Goal: Task Accomplishment & Management: Complete application form

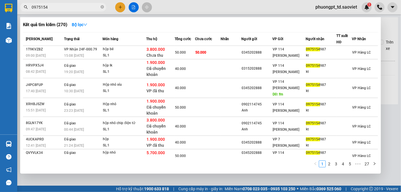
click at [72, 6] on input "0975154" at bounding box center [66, 7] width 68 height 6
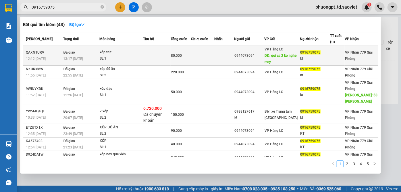
type input "0916759075"
click at [126, 55] on div "xốp thịt" at bounding box center [121, 52] width 43 height 6
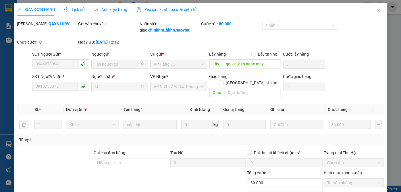
type input "0944073094"
type input "goi ca 2 ko nghe may"
type input "0916759075"
type input "kt"
type input "80.000"
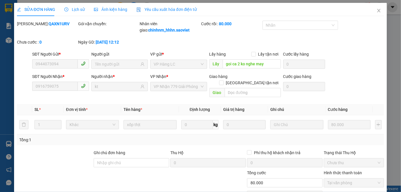
click at [71, 11] on span "Lịch sử" at bounding box center [74, 9] width 20 height 5
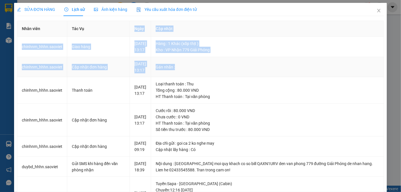
drag, startPoint x: 130, startPoint y: 35, endPoint x: 305, endPoint y: 117, distance: 193.3
click at [263, 88] on table "Nhân viên Tác Vụ Ngày Cập nhật chinhnm_hhhn.saoviet Giao hàng [DATE] 13:17 Hàng…" at bounding box center [200, 193] width 367 height 345
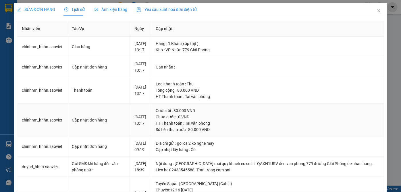
click at [306, 117] on td "Cước rồi : 80.000 VND Chưa cước : 0 VND HT Thanh toán : Tại văn phòng Số tiền t…" at bounding box center [267, 120] width 233 height 33
drag, startPoint x: 238, startPoint y: 106, endPoint x: 119, endPoint y: 36, distance: 137.9
click at [119, 36] on table "Nhân viên Tác Vụ Ngày Cập nhật chinhnm_hhhn.saoviet Giao hàng [DATE] 13:17 Hàng…" at bounding box center [200, 193] width 367 height 345
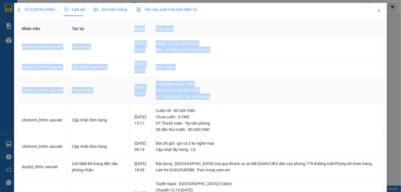
click at [306, 87] on div "Loại thanh toán : Thu" at bounding box center [267, 84] width 223 height 6
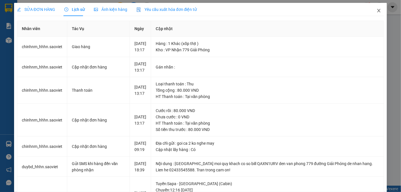
click at [377, 12] on icon "close" at bounding box center [379, 10] width 5 height 5
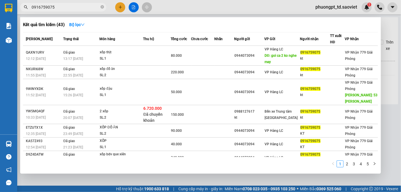
click at [71, 8] on input "0916759075" at bounding box center [66, 7] width 68 height 6
click at [76, 8] on input "0916759075" at bounding box center [66, 7] width 68 height 6
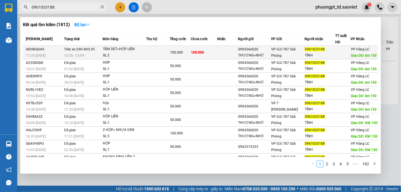
type input "0961033188"
click at [81, 56] on span "12:30 [DATE]" at bounding box center [74, 56] width 20 height 4
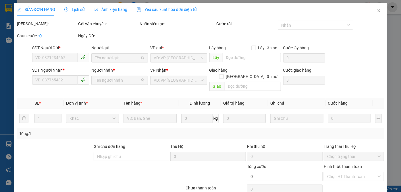
click at [72, 11] on span "Lịch sử" at bounding box center [74, 9] width 20 height 5
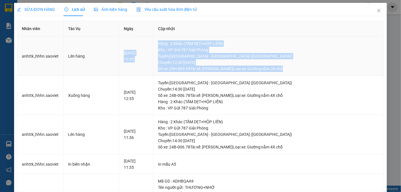
drag, startPoint x: 163, startPoint y: 42, endPoint x: 299, endPoint y: 69, distance: 138.8
click at [299, 69] on tr "anhttk_hhhn.[PERSON_NAME] hàng [DATE] 12:35 Hàng : 2 Khác (TẤM DẸT+HỘP LIỀN) Kh…" at bounding box center [200, 56] width 367 height 39
click at [299, 69] on div "[GEOGRAPHIC_DATA] : [GEOGRAPHIC_DATA] - [GEOGRAPHIC_DATA] ([GEOGRAPHIC_DATA]) […" at bounding box center [268, 62] width 221 height 19
drag, startPoint x: 299, startPoint y: 69, endPoint x: 149, endPoint y: 42, distance: 152.7
click at [149, 42] on tr "anhttk_hhhn.[PERSON_NAME] hàng [DATE] 12:35 Hàng : 2 Khác (TẤM DẸT+HỘP LIỀN) Kh…" at bounding box center [200, 56] width 367 height 39
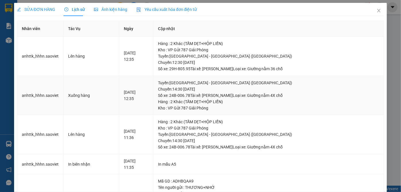
click at [309, 78] on td "Tuyến : [GEOGRAPHIC_DATA] - [GEOGRAPHIC_DATA] - Sapa (Giường) [GEOGRAPHIC_DATA]…" at bounding box center [268, 95] width 231 height 39
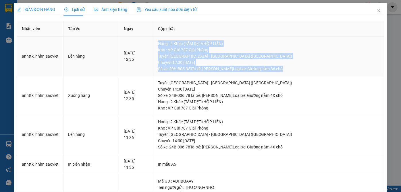
drag, startPoint x: 164, startPoint y: 40, endPoint x: 303, endPoint y: 70, distance: 141.8
click at [303, 70] on td "Hàng : 2 Khác (TẤM DẸT+HỘP LIỀN) Kho : VP Gửi 787 Giải Phóng Tuyến : [GEOGRAPHI…" at bounding box center [268, 56] width 231 height 39
click at [310, 73] on td "Hàng : 2 Khác (TẤM DẸT+HỘP LIỀN) Kho : VP Gửi 787 Giải Phóng Tuyến : [GEOGRAPHI…" at bounding box center [268, 56] width 231 height 39
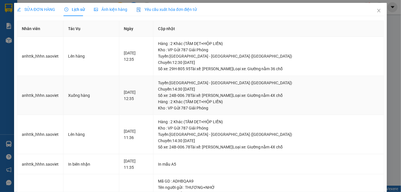
click at [318, 97] on div "[GEOGRAPHIC_DATA] : [GEOGRAPHIC_DATA] - [GEOGRAPHIC_DATA] (Giường) [GEOGRAPHIC_…" at bounding box center [268, 89] width 221 height 19
click at [317, 97] on div "[GEOGRAPHIC_DATA] : [GEOGRAPHIC_DATA] - [GEOGRAPHIC_DATA] (Giường) [GEOGRAPHIC_…" at bounding box center [268, 89] width 221 height 19
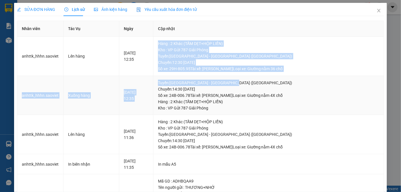
drag, startPoint x: 165, startPoint y: 38, endPoint x: 315, endPoint y: 78, distance: 155.0
click at [315, 78] on tbody "anhttk_hhhn.saoviet Lên hàng [DATE] 12:35 Hàng : 2 Khác (TẤM DẸT+HỘP LIỀN) Kho …" at bounding box center [200, 160] width 367 height 247
click at [315, 78] on td "Tuyến : [GEOGRAPHIC_DATA] - [GEOGRAPHIC_DATA] - Sapa (Giường) [GEOGRAPHIC_DATA]…" at bounding box center [268, 95] width 231 height 39
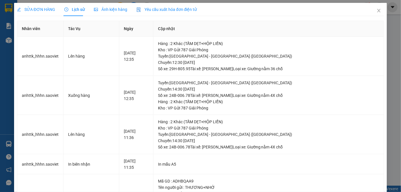
click at [38, 12] on span "SỬA ĐƠN HÀNG" at bounding box center [36, 9] width 38 height 5
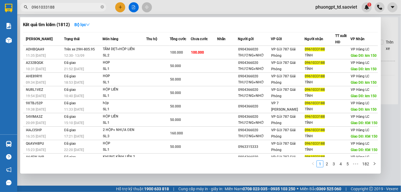
click at [74, 11] on span "0961033188" at bounding box center [63, 7] width 86 height 9
click at [73, 7] on input "0961033188" at bounding box center [66, 7] width 68 height 6
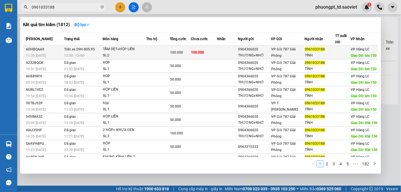
click at [356, 54] on span "Giao DĐ: km 150" at bounding box center [364, 56] width 26 height 4
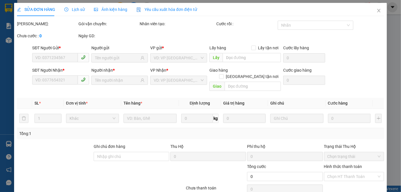
type input "0904366020"
type input "THƯƠNG+NHỚ"
type input "0961033188"
type input "TỈNH"
type input "km 150"
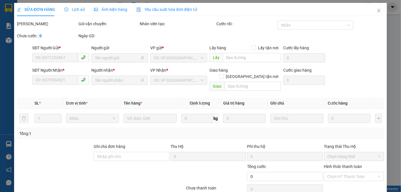
type input "100.000"
